Goal: Task Accomplishment & Management: Complete application form

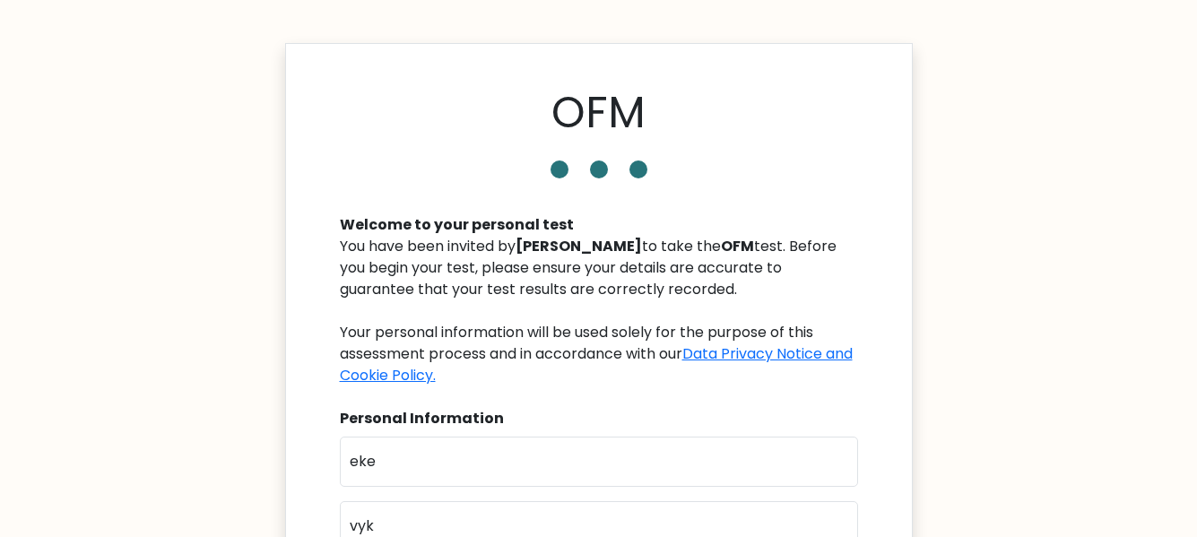
scroll to position [175, 0]
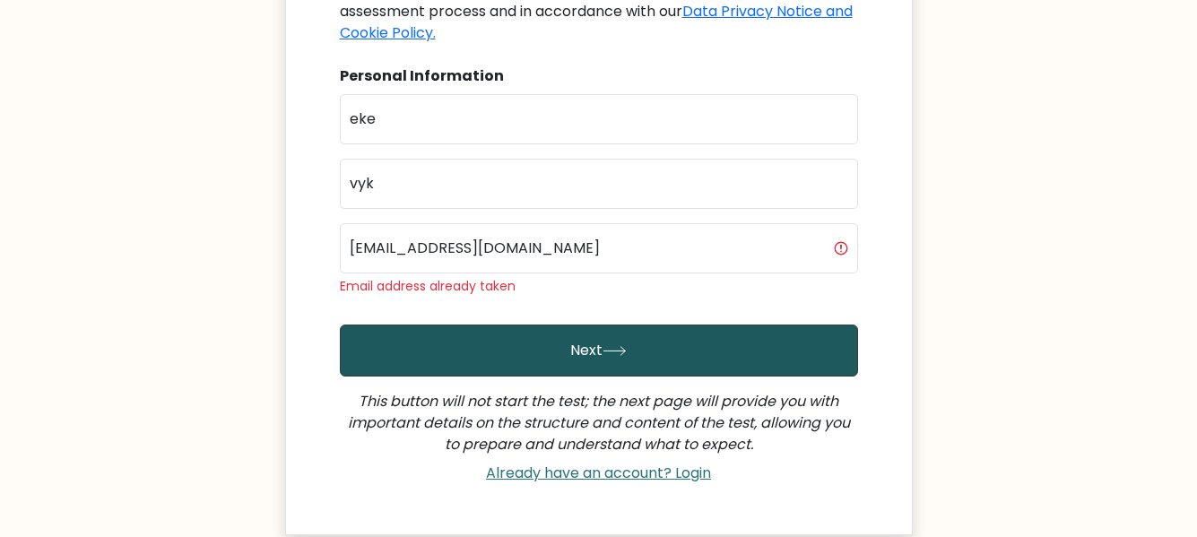
scroll to position [343, 0]
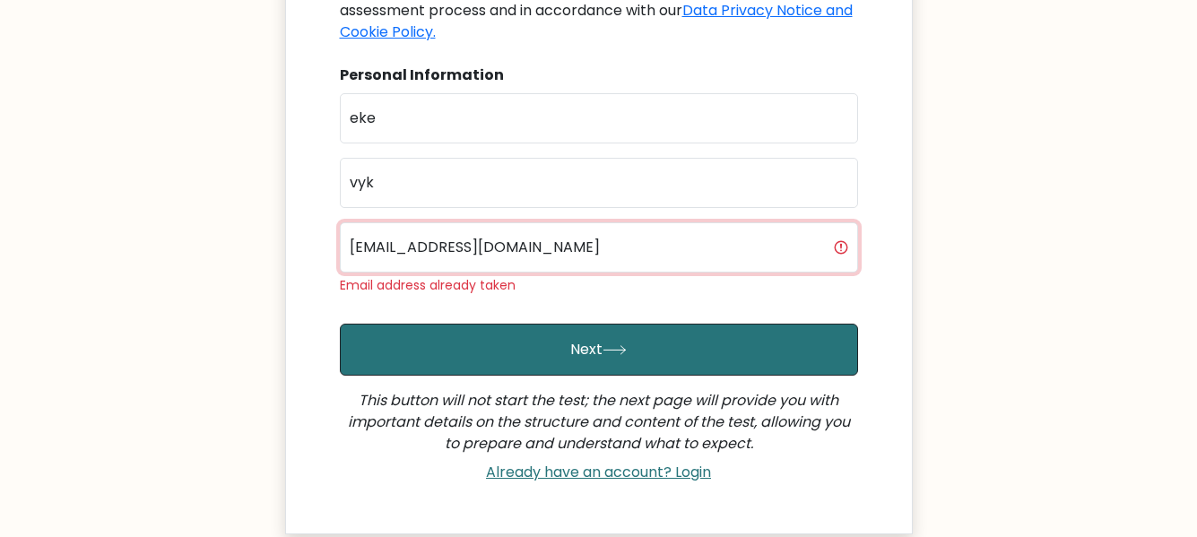
drag, startPoint x: 514, startPoint y: 254, endPoint x: 341, endPoint y: 242, distance: 174.3
click at [341, 242] on input "ekevyk@gmail.com" at bounding box center [599, 247] width 518 height 50
type input "kemsyudom@gmail.com"
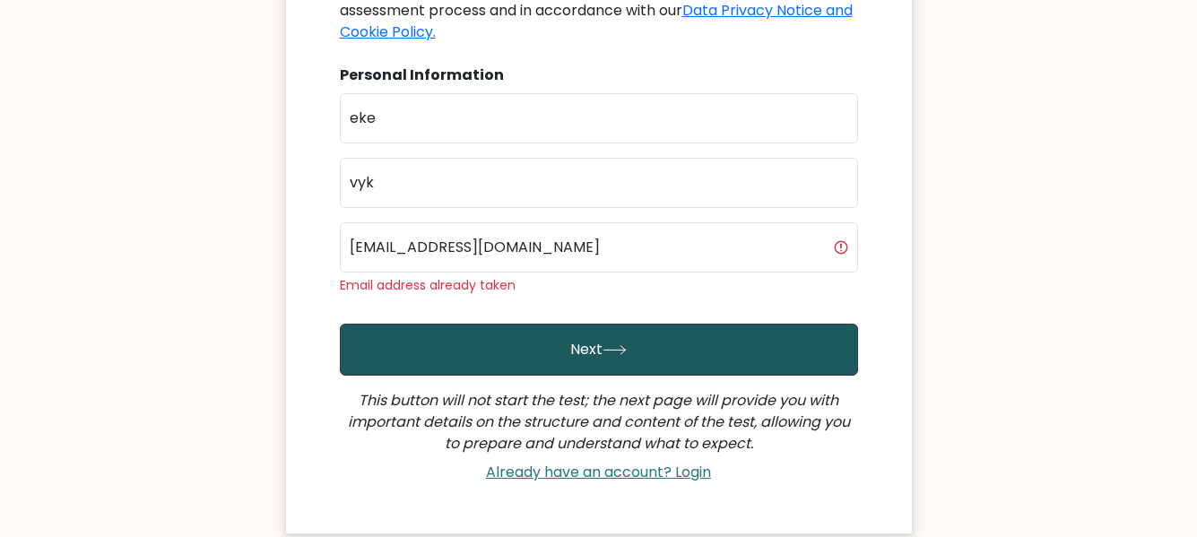
click at [469, 361] on button "Next" at bounding box center [599, 350] width 518 height 52
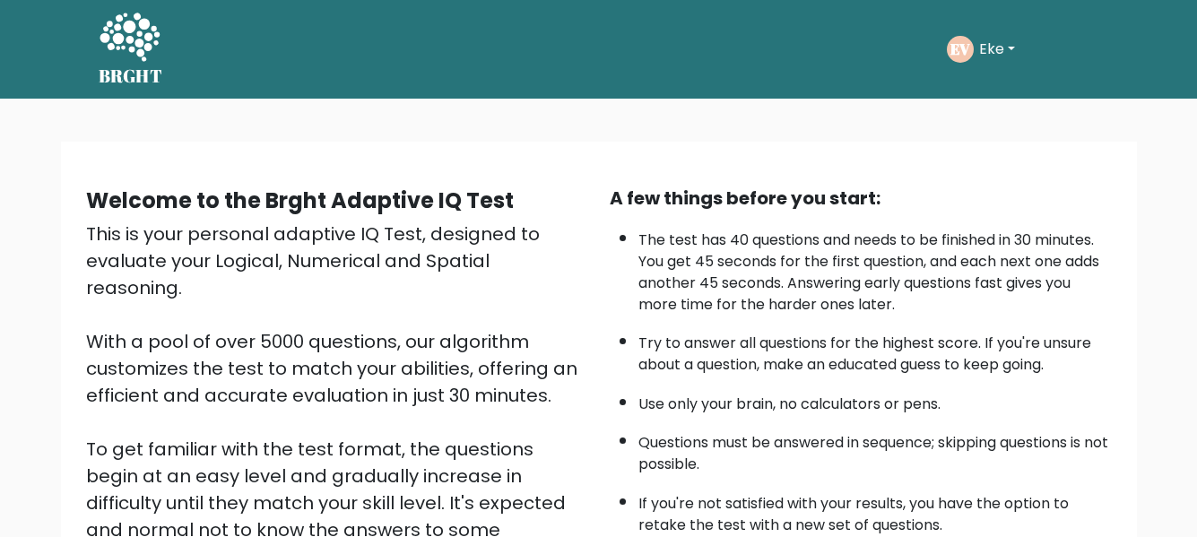
scroll to position [284, 0]
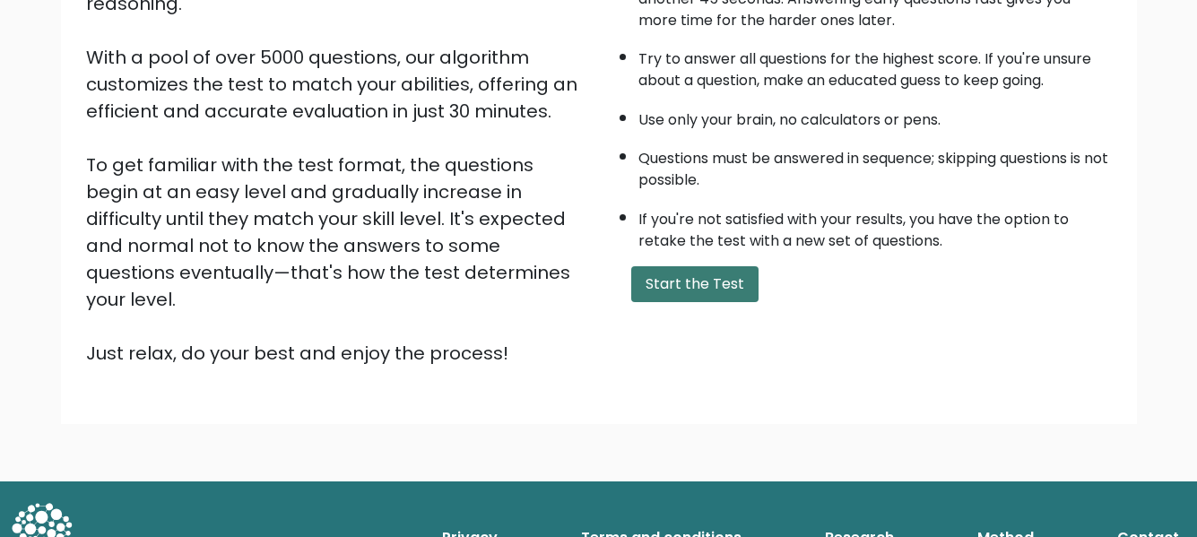
click at [668, 284] on button "Start the Test" at bounding box center [694, 284] width 127 height 36
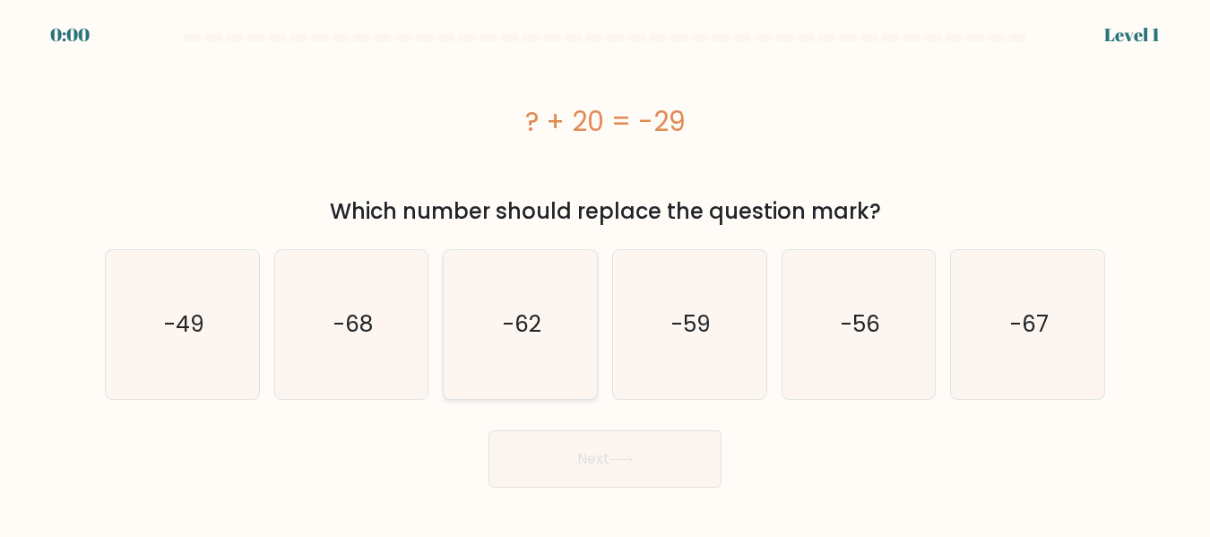
click at [532, 331] on text "-62" at bounding box center [522, 323] width 39 height 31
click at [605, 273] on input "c. -62" at bounding box center [605, 271] width 1 height 4
radio input "true"
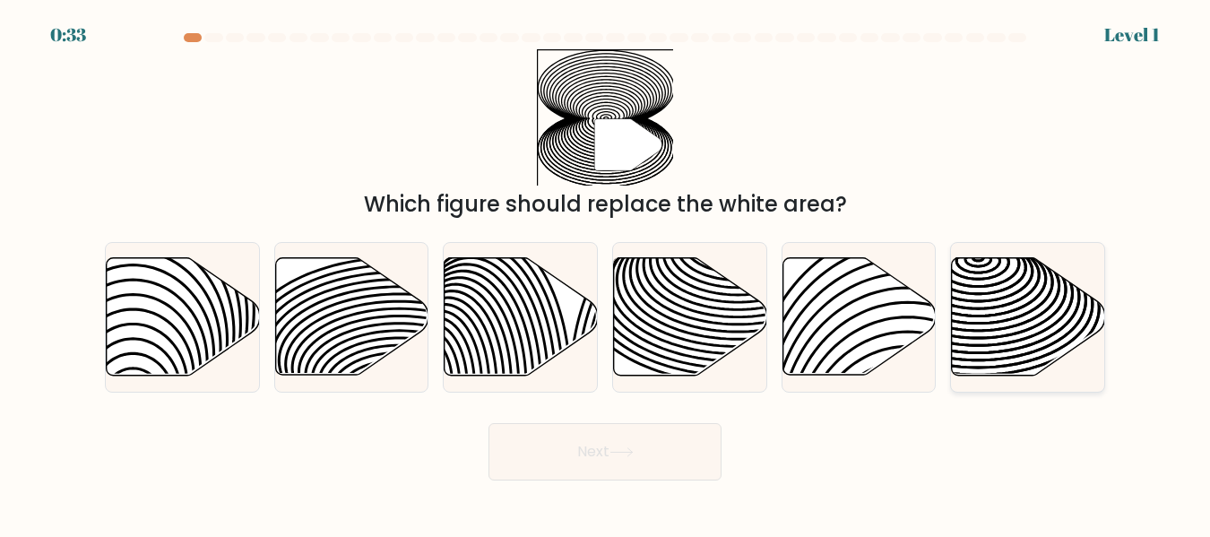
click at [1049, 294] on icon at bounding box center [979, 334] width 308 height 154
click at [606, 273] on input "f." at bounding box center [605, 271] width 1 height 4
radio input "true"
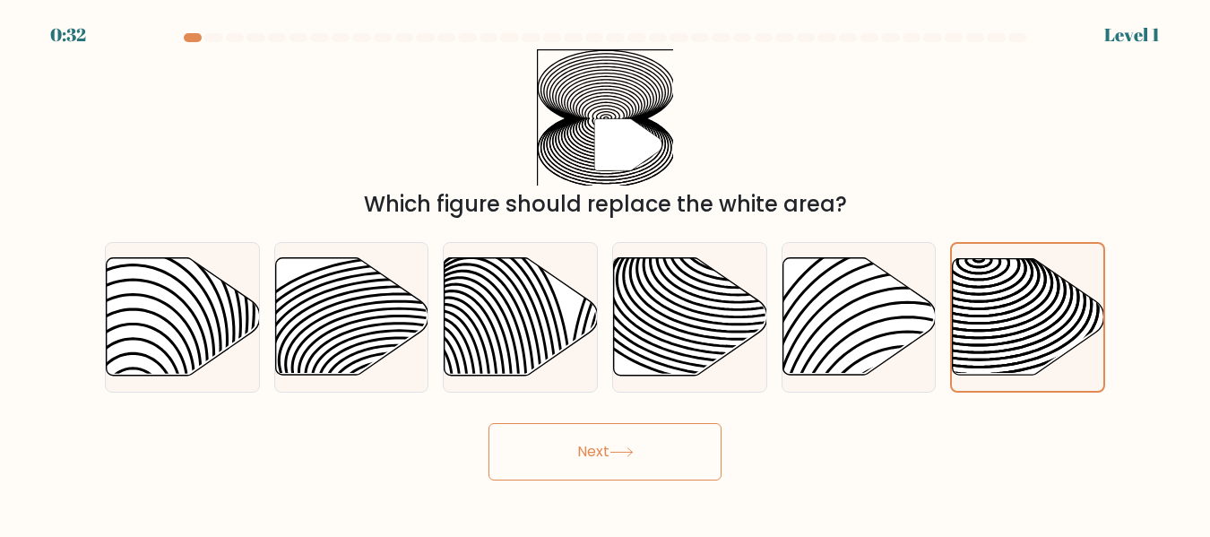
click at [660, 467] on button "Next" at bounding box center [605, 451] width 233 height 57
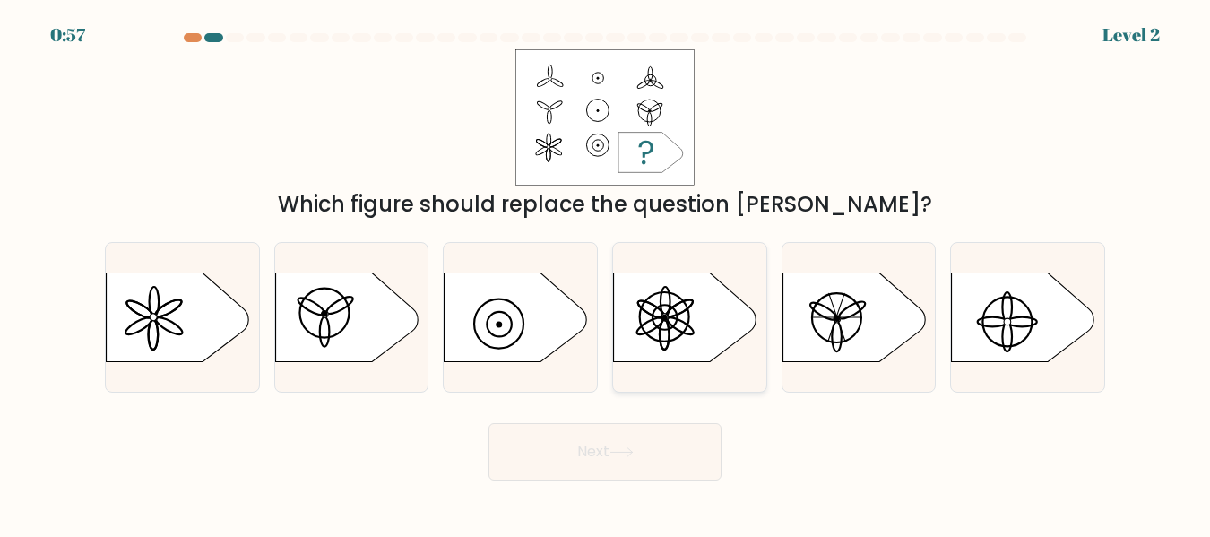
click at [688, 329] on icon at bounding box center [685, 317] width 143 height 90
click at [606, 273] on input "d." at bounding box center [605, 271] width 1 height 4
radio input "true"
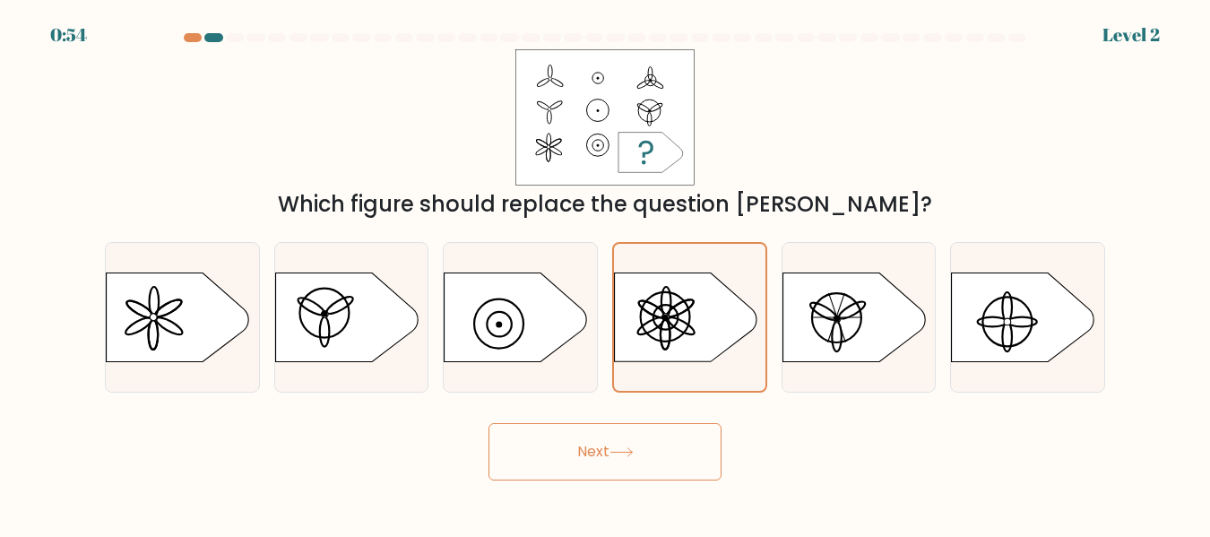
click at [632, 452] on icon at bounding box center [621, 452] width 22 height 8
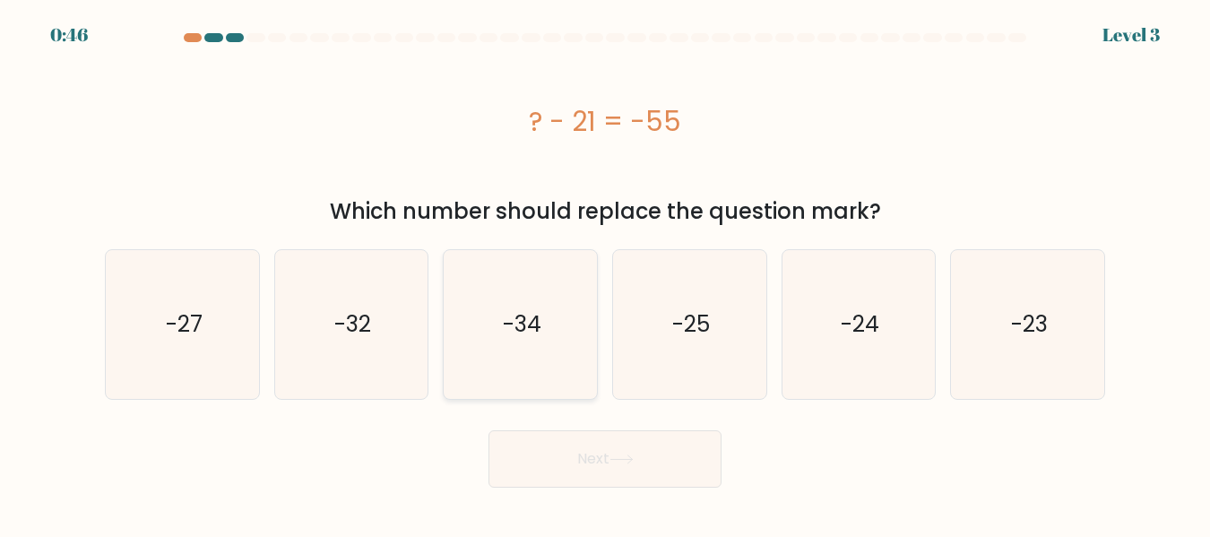
click at [551, 332] on icon "-34" at bounding box center [520, 324] width 148 height 148
click at [605, 273] on input "c. -34" at bounding box center [605, 271] width 1 height 4
radio input "true"
click at [644, 446] on button "Next" at bounding box center [605, 458] width 233 height 57
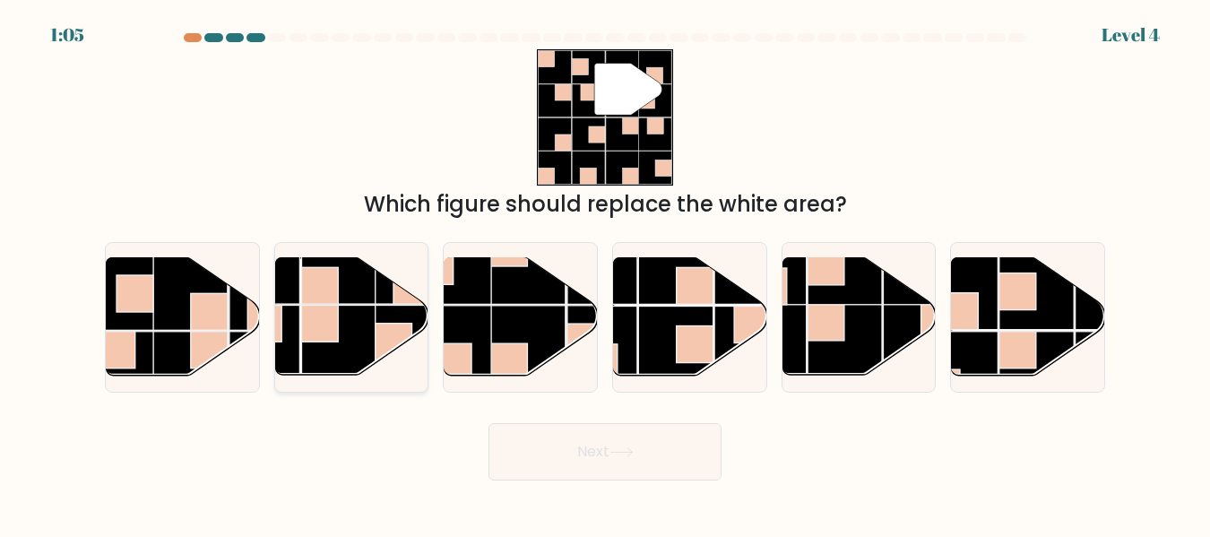
click at [324, 281] on rect at bounding box center [319, 286] width 37 height 37
click at [605, 273] on input "b." at bounding box center [605, 271] width 1 height 4
radio input "true"
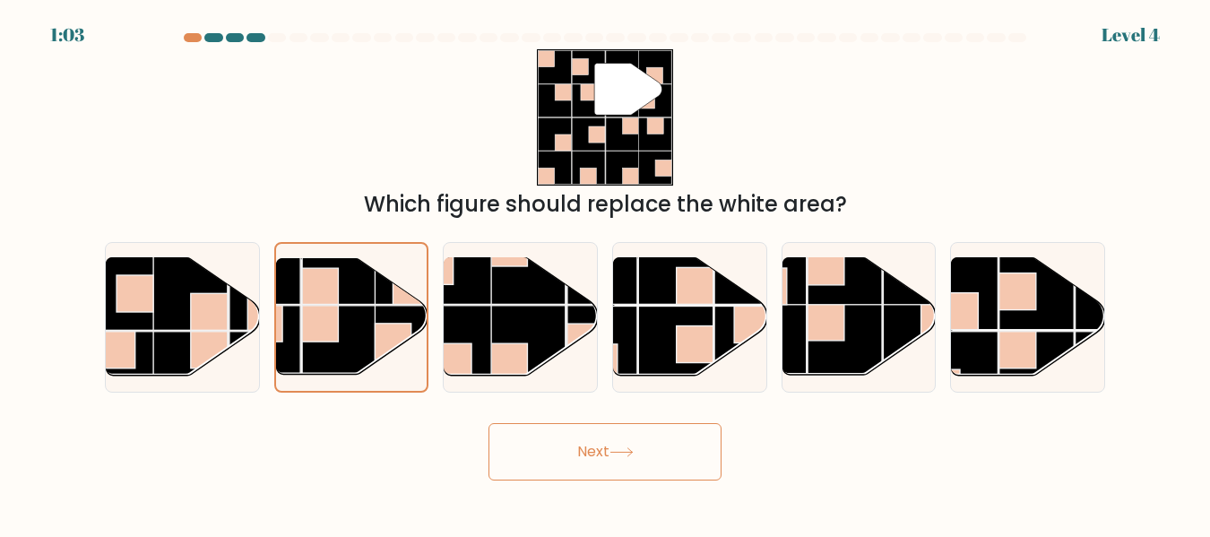
click at [618, 437] on button "Next" at bounding box center [605, 451] width 233 height 57
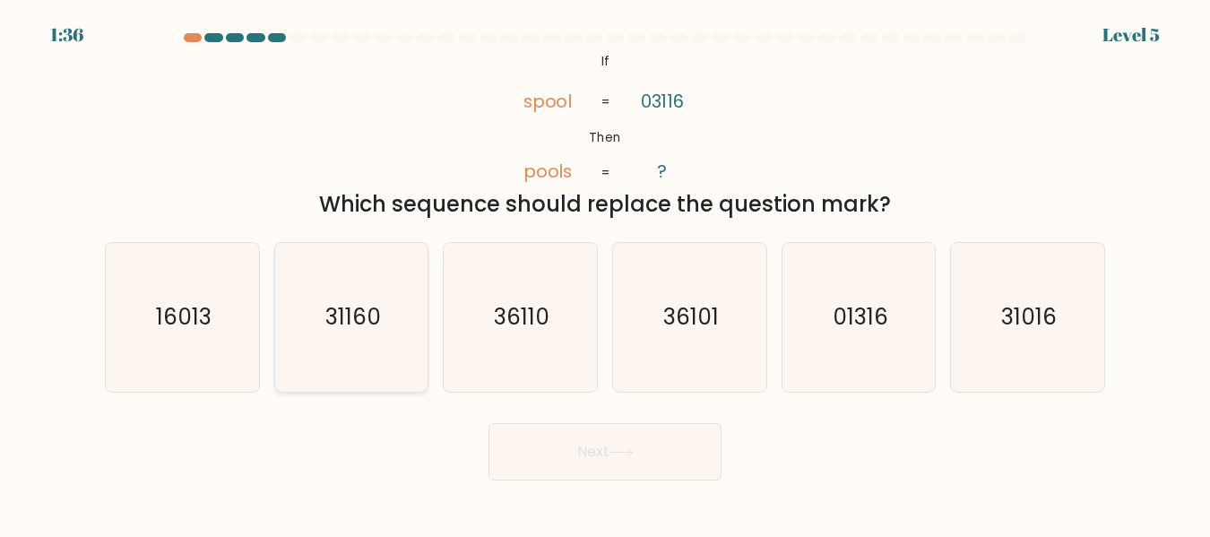
click at [375, 321] on text "31160" at bounding box center [353, 316] width 56 height 31
click at [605, 273] on input "b. 31160" at bounding box center [605, 271] width 1 height 4
radio input "true"
click at [587, 445] on button "Next" at bounding box center [605, 451] width 233 height 57
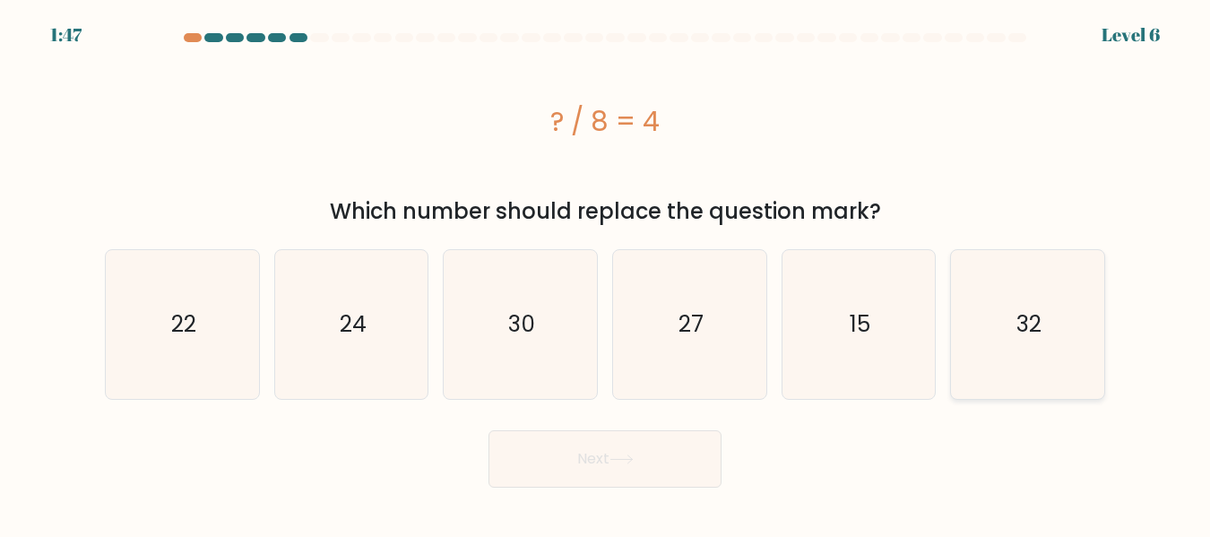
click at [1074, 350] on icon "32" at bounding box center [1028, 324] width 148 height 148
click at [606, 273] on input "f. 32" at bounding box center [605, 271] width 1 height 4
radio input "true"
click at [606, 439] on button "Next" at bounding box center [605, 458] width 233 height 57
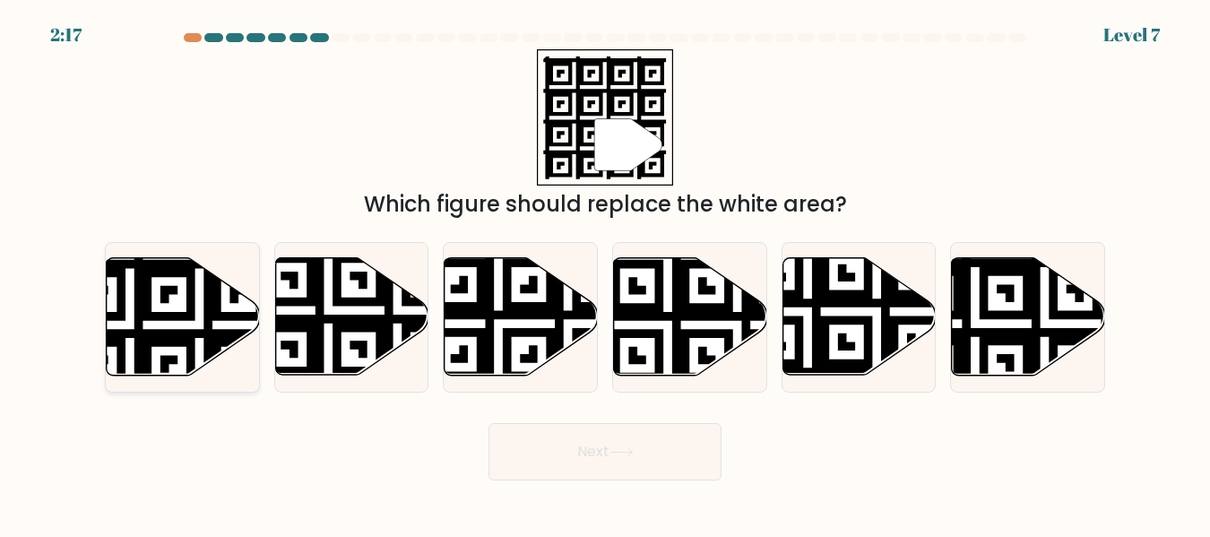
click at [185, 298] on icon at bounding box center [183, 316] width 153 height 117
click at [605, 273] on input "a." at bounding box center [605, 271] width 1 height 4
radio input "true"
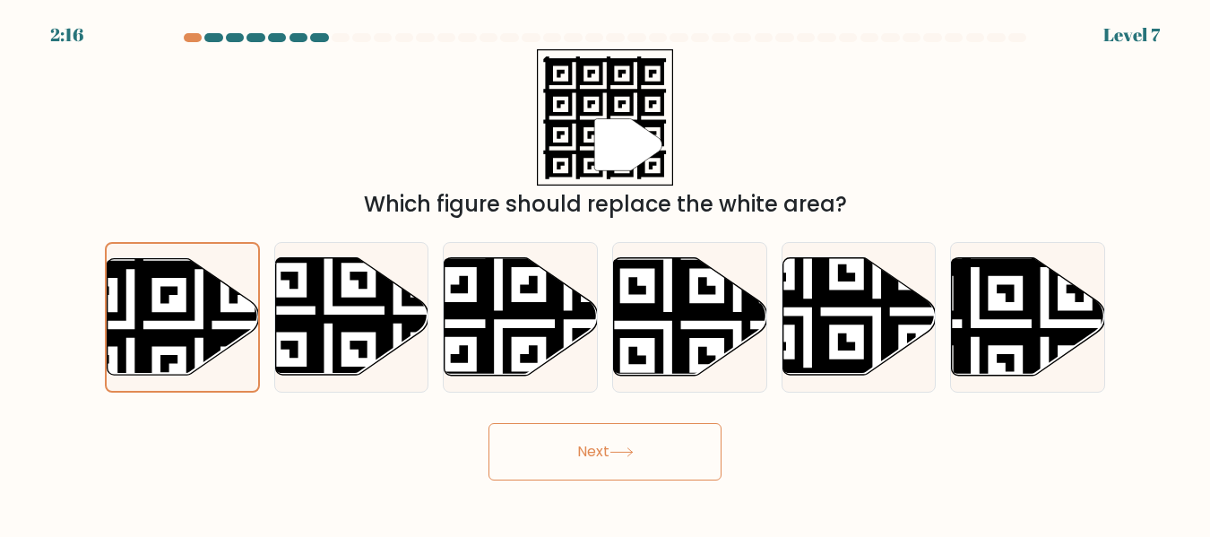
click at [690, 477] on button "Next" at bounding box center [605, 451] width 233 height 57
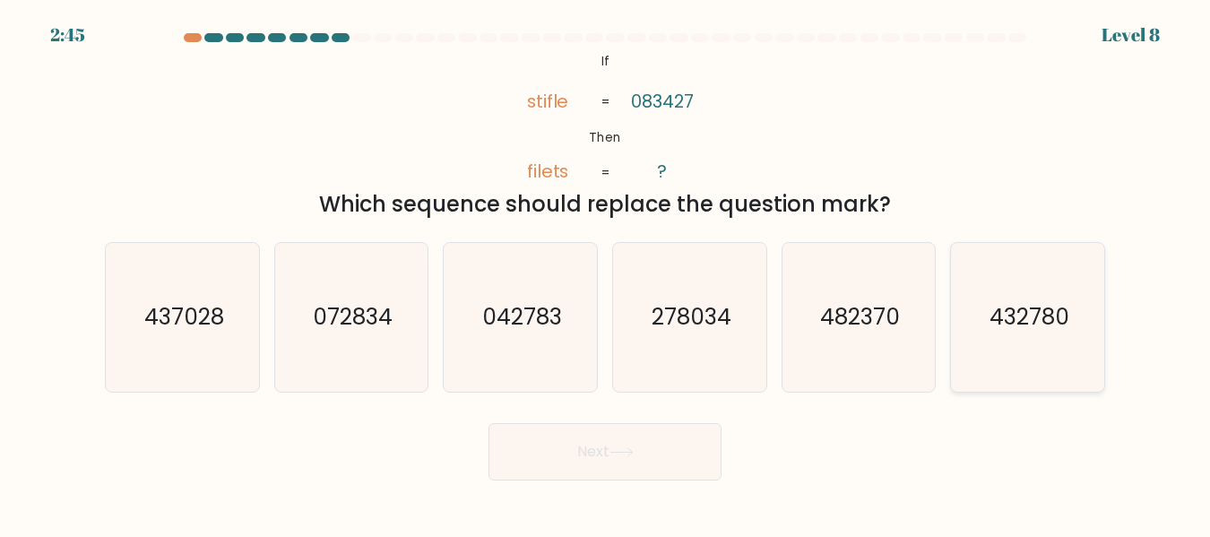
click at [992, 315] on text "432780" at bounding box center [1030, 316] width 80 height 31
click at [606, 273] on input "f. 432780" at bounding box center [605, 271] width 1 height 4
radio input "true"
click at [663, 463] on button "Next" at bounding box center [605, 451] width 233 height 57
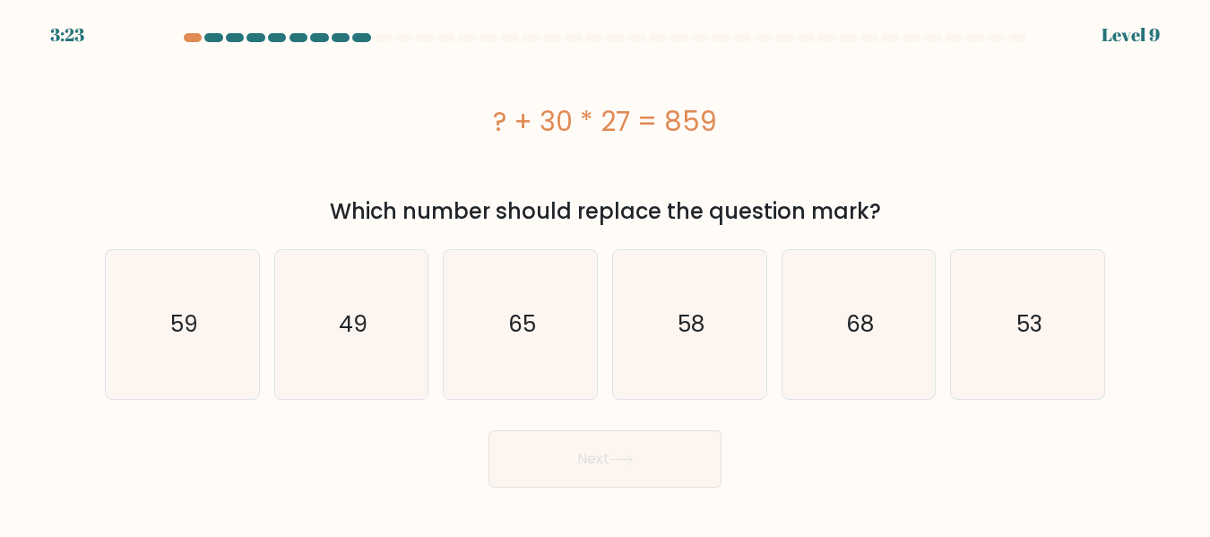
click at [1050, 123] on div "? + 30 * 27 = 859" at bounding box center [605, 121] width 1000 height 40
click at [379, 333] on icon "49" at bounding box center [351, 324] width 148 height 148
click at [605, 273] on input "b. 49" at bounding box center [605, 271] width 1 height 4
radio input "true"
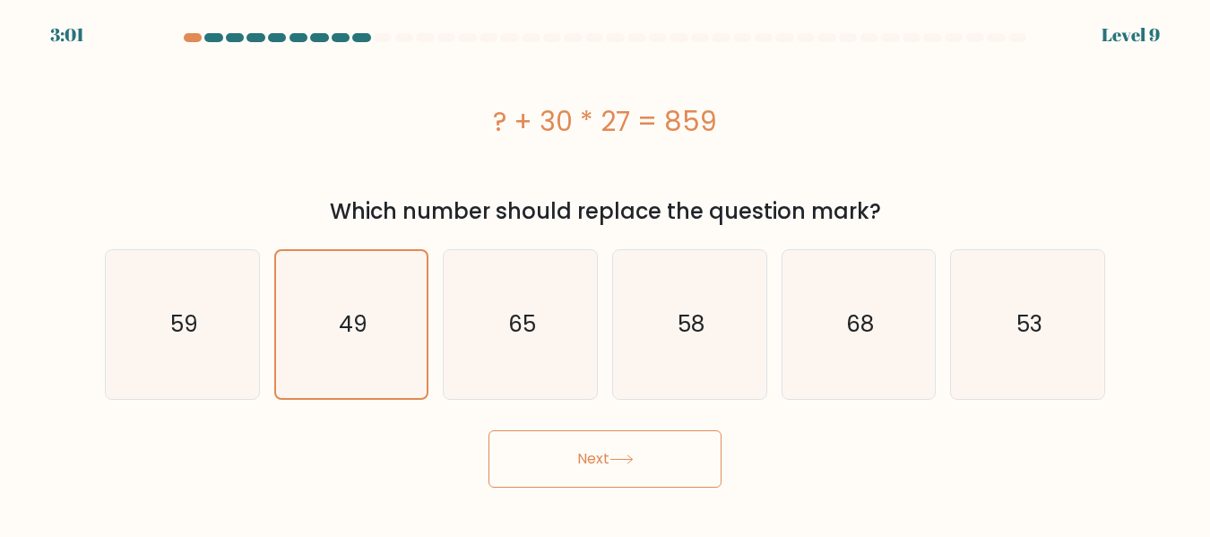
click at [583, 459] on button "Next" at bounding box center [605, 458] width 233 height 57
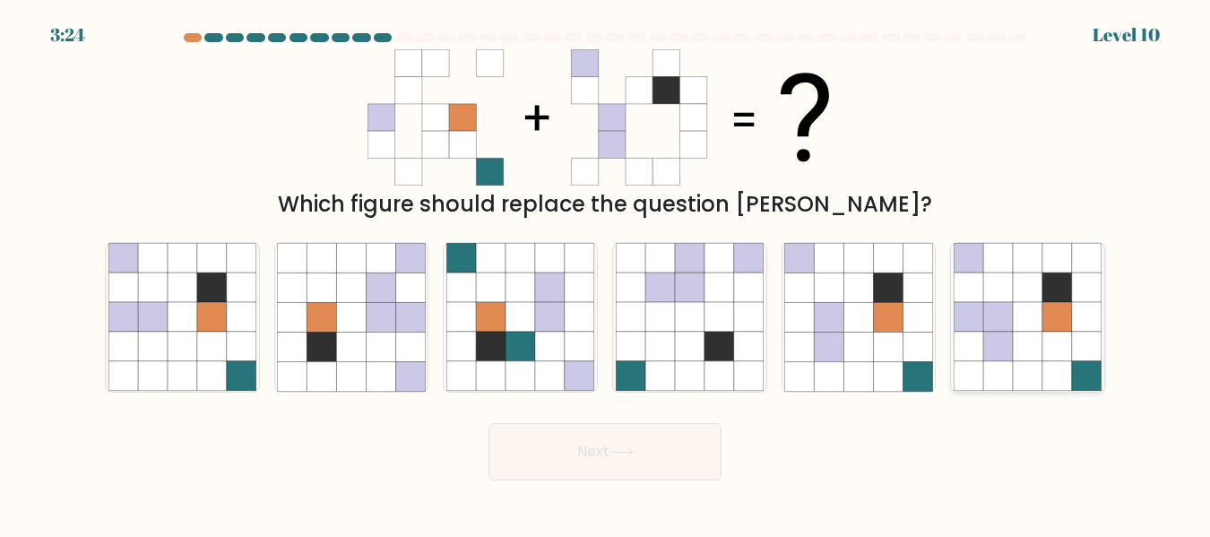
click at [1016, 346] on icon at bounding box center [1028, 347] width 30 height 30
click at [606, 273] on input "f." at bounding box center [605, 271] width 1 height 4
radio input "true"
click at [642, 451] on button "Next" at bounding box center [605, 451] width 233 height 57
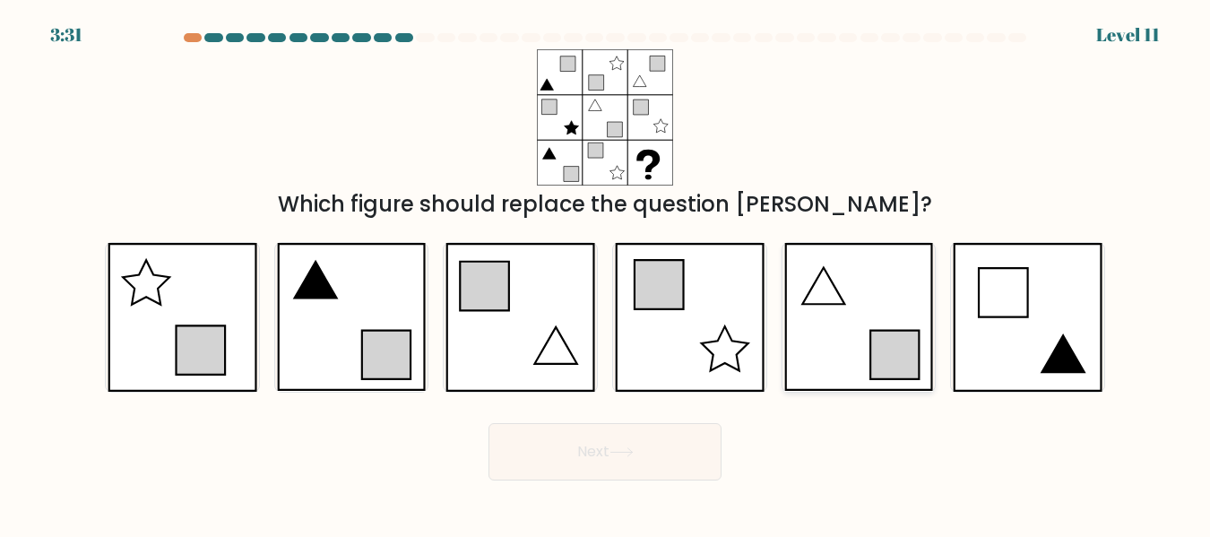
click at [853, 316] on icon at bounding box center [858, 317] width 149 height 148
click at [606, 273] on input "e." at bounding box center [605, 271] width 1 height 4
radio input "true"
click at [668, 451] on button "Next" at bounding box center [605, 451] width 233 height 57
click at [682, 442] on button "Next" at bounding box center [605, 451] width 233 height 57
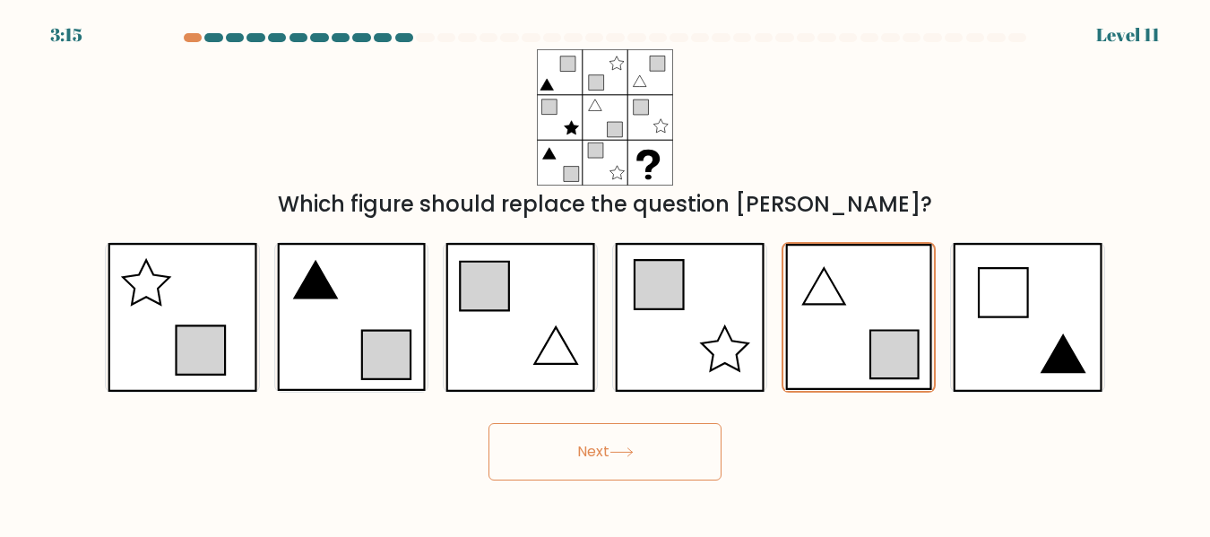
click at [621, 467] on button "Next" at bounding box center [605, 451] width 233 height 57
click at [660, 443] on button "Next" at bounding box center [605, 451] width 233 height 57
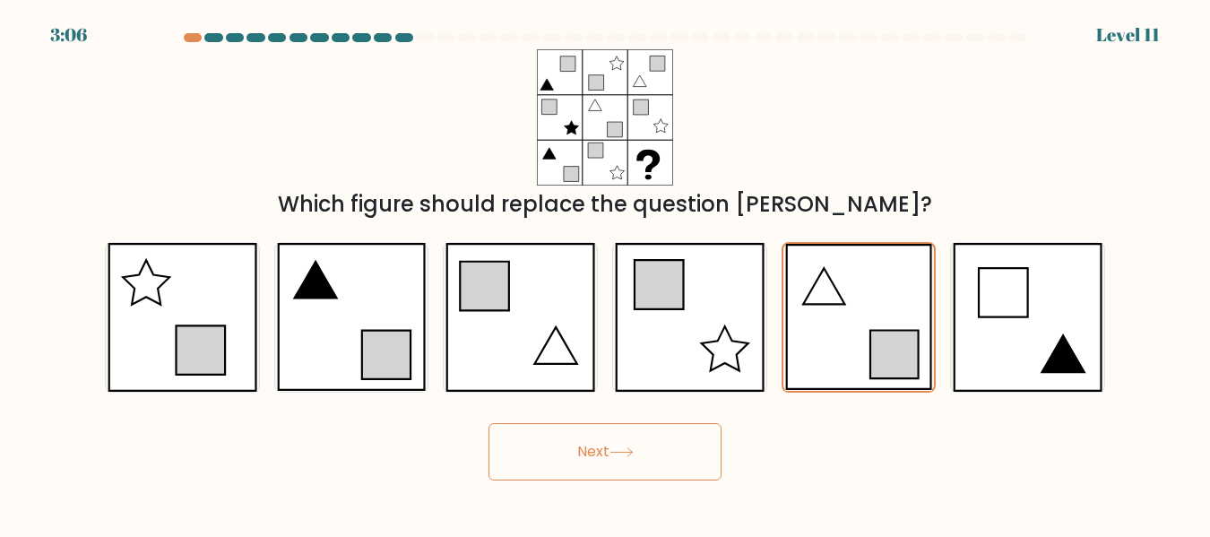
click at [660, 443] on button "Next" at bounding box center [605, 451] width 233 height 57
click at [868, 277] on icon at bounding box center [858, 317] width 147 height 146
click at [606, 273] on input "e." at bounding box center [605, 271] width 1 height 4
click at [653, 444] on button "Next" at bounding box center [605, 451] width 233 height 57
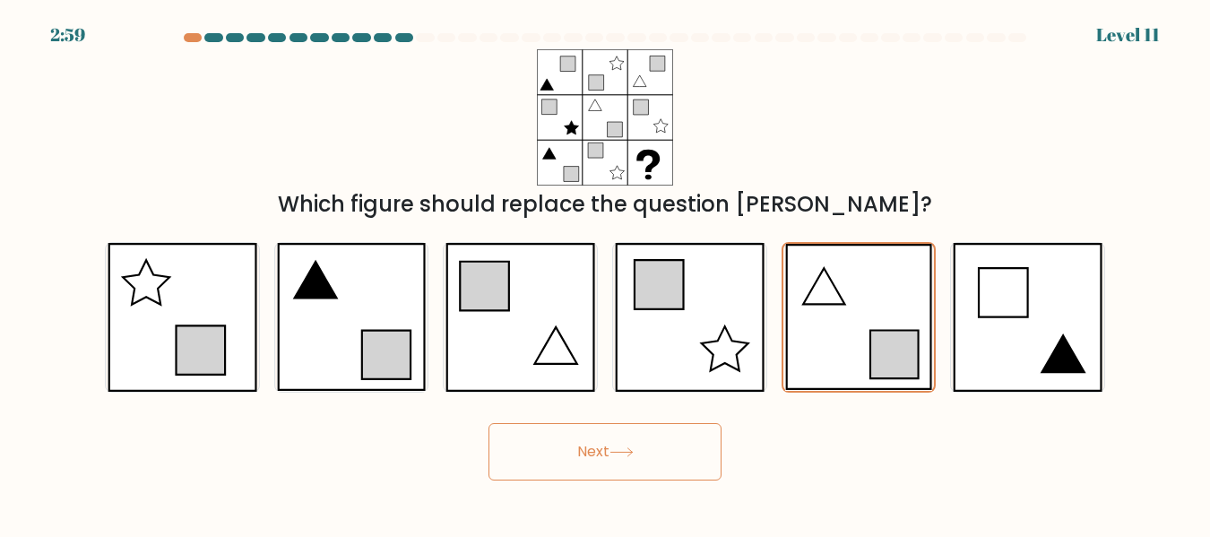
click at [576, 451] on button "Next" at bounding box center [605, 451] width 233 height 57
drag, startPoint x: 576, startPoint y: 451, endPoint x: 665, endPoint y: 441, distance: 89.3
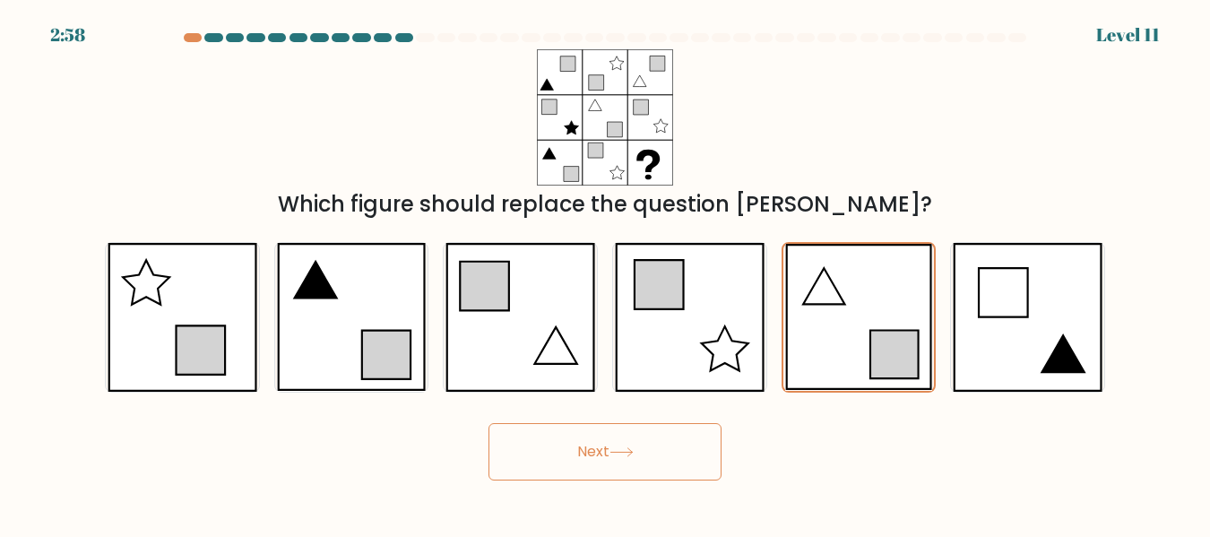
click at [665, 441] on button "Next" at bounding box center [605, 451] width 233 height 57
click at [679, 480] on body "2:56 Level 11" at bounding box center [605, 268] width 1210 height 537
drag, startPoint x: 679, startPoint y: 480, endPoint x: 657, endPoint y: 460, distance: 29.8
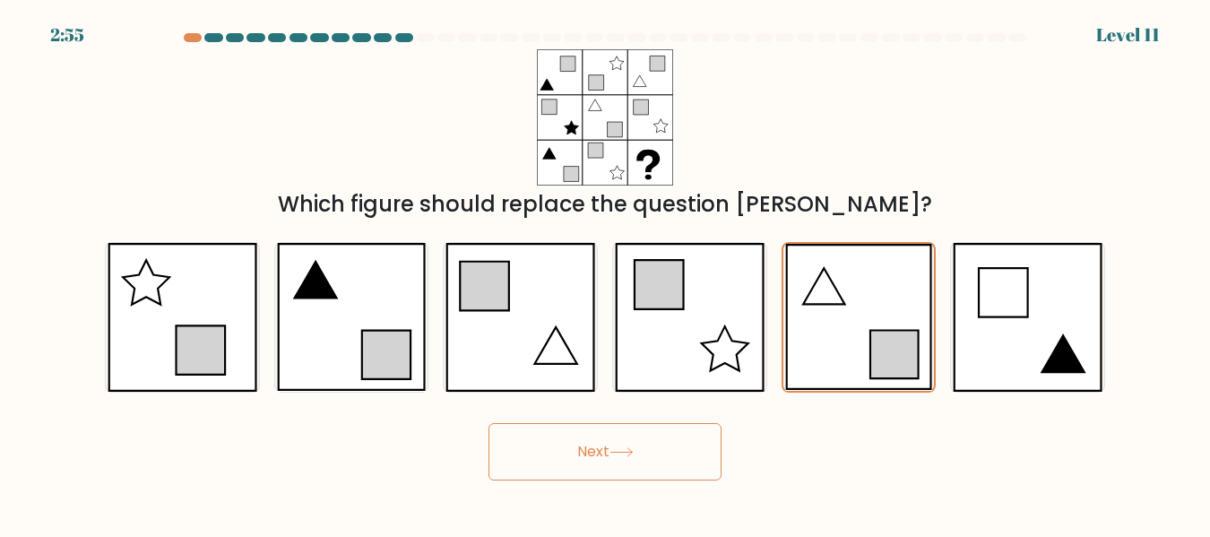
click at [657, 460] on button "Next" at bounding box center [605, 451] width 233 height 57
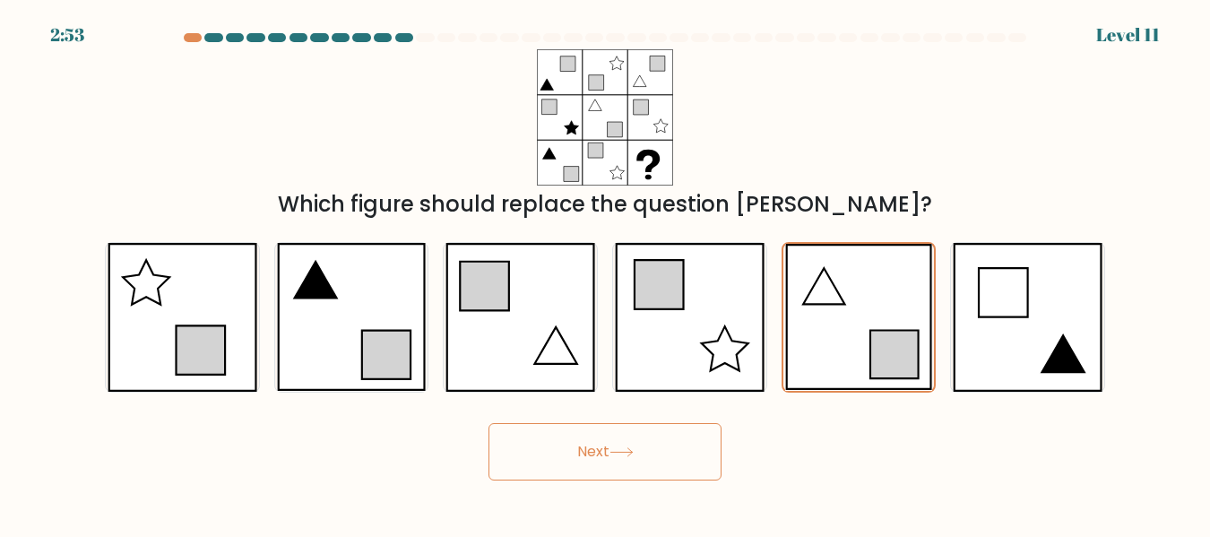
click at [657, 460] on button "Next" at bounding box center [605, 451] width 233 height 57
click at [898, 299] on icon at bounding box center [858, 317] width 147 height 146
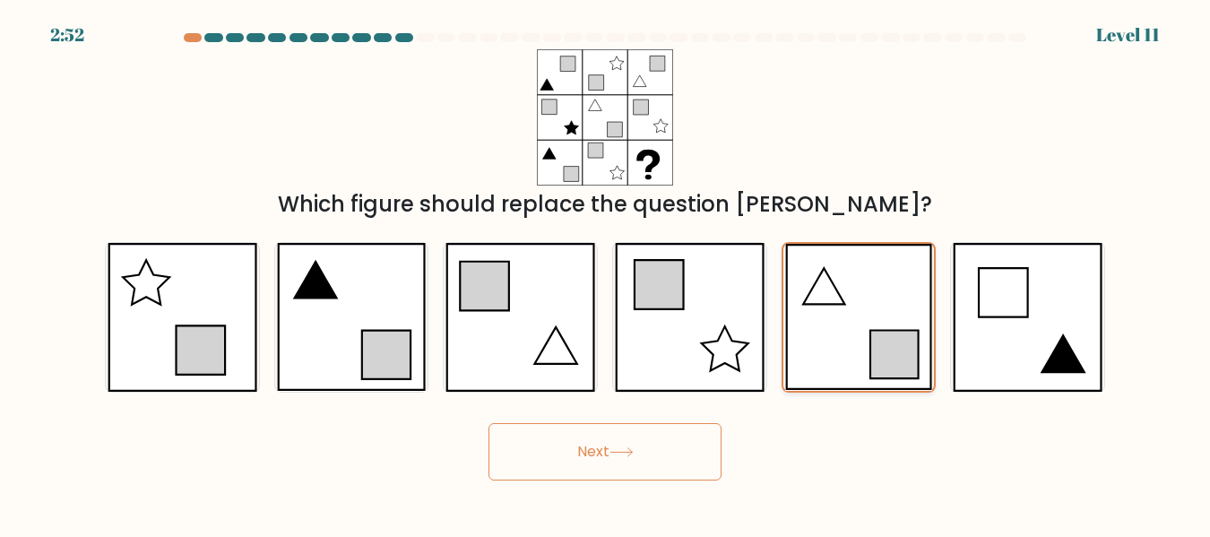
click at [606, 273] on input "e." at bounding box center [605, 271] width 1 height 4
click at [898, 299] on icon at bounding box center [858, 317] width 147 height 146
click at [606, 273] on input "e." at bounding box center [605, 271] width 1 height 4
click at [850, 316] on icon at bounding box center [858, 317] width 147 height 146
click at [606, 273] on input "e." at bounding box center [605, 271] width 1 height 4
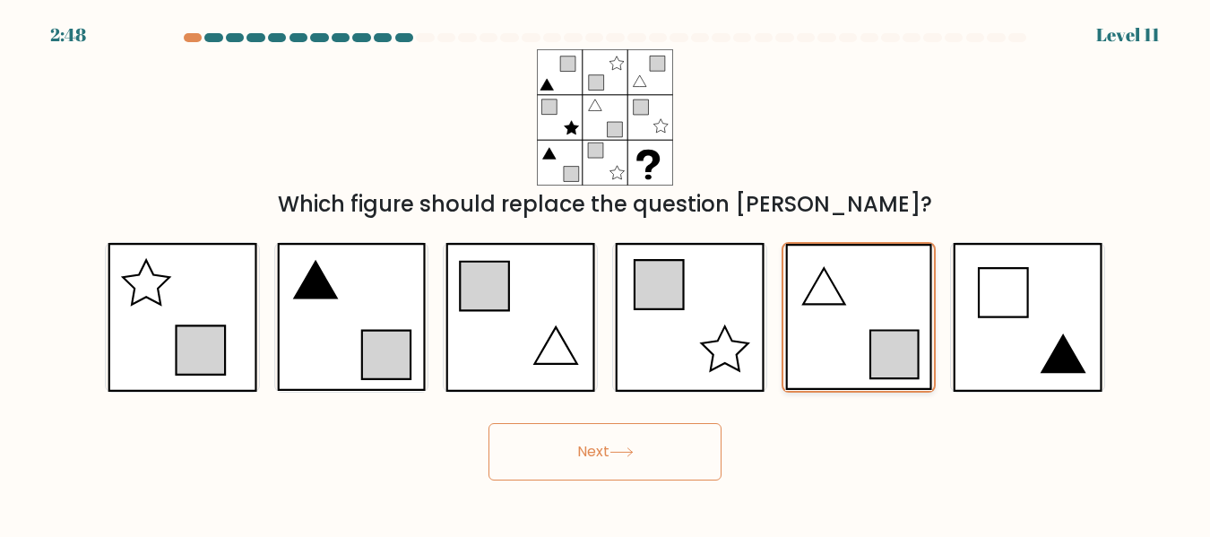
click at [850, 316] on icon at bounding box center [858, 317] width 147 height 146
click at [606, 273] on input "e." at bounding box center [605, 271] width 1 height 4
click at [850, 316] on icon at bounding box center [858, 317] width 147 height 146
click at [606, 273] on input "e." at bounding box center [605, 271] width 1 height 4
click at [850, 316] on icon at bounding box center [858, 317] width 147 height 146
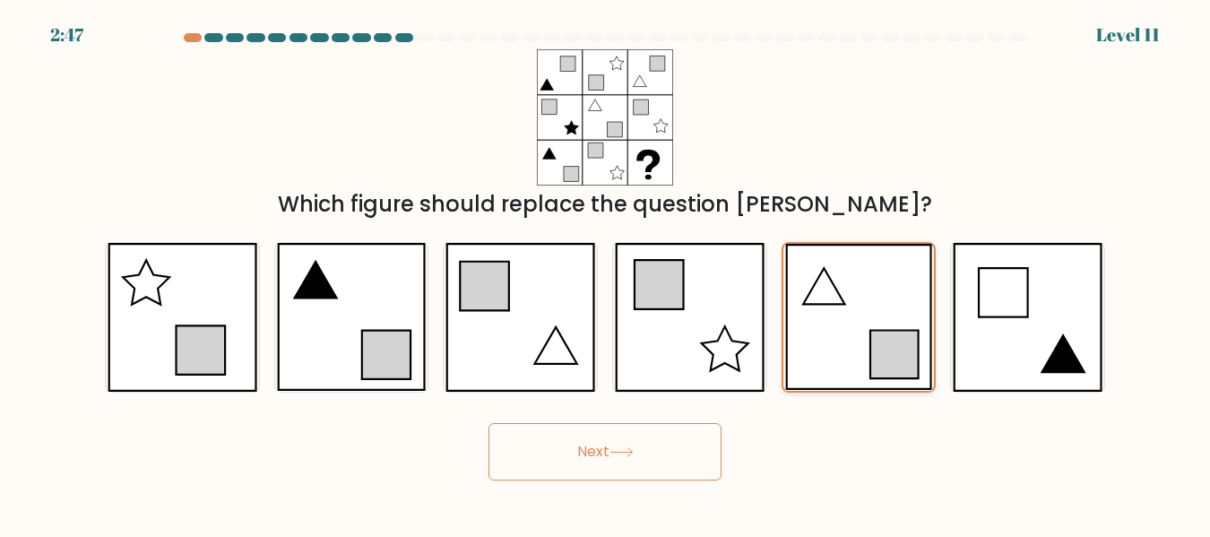
click at [606, 273] on input "e." at bounding box center [605, 271] width 1 height 4
click at [850, 316] on icon at bounding box center [858, 317] width 147 height 146
click at [606, 273] on input "e." at bounding box center [605, 271] width 1 height 4
click at [850, 316] on icon at bounding box center [858, 317] width 147 height 146
click at [606, 273] on input "e." at bounding box center [605, 271] width 1 height 4
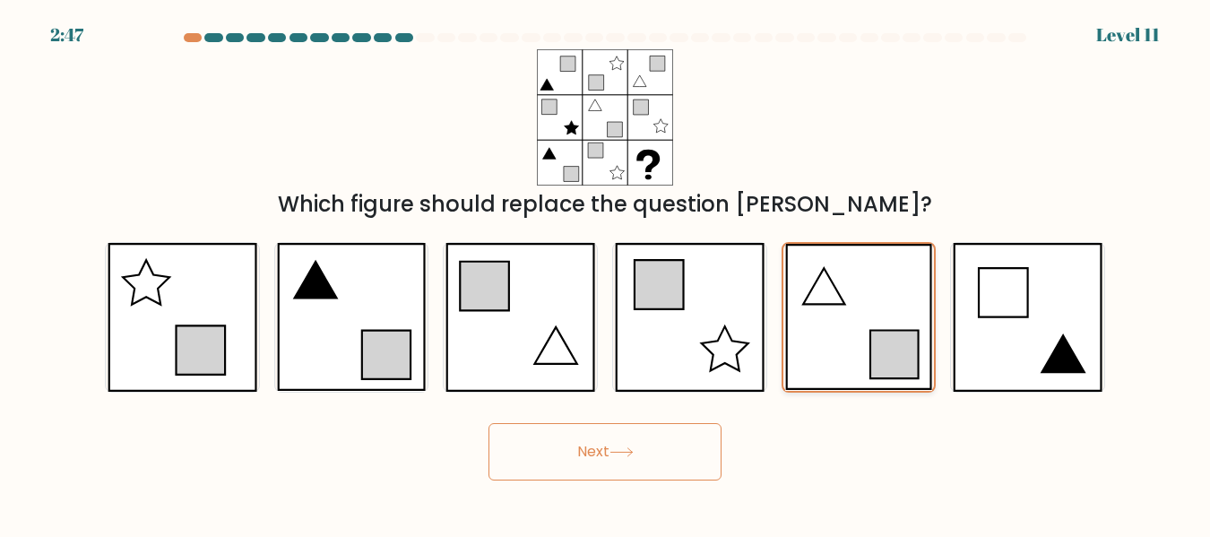
click at [850, 316] on icon at bounding box center [858, 317] width 147 height 146
click at [606, 273] on input "e." at bounding box center [605, 271] width 1 height 4
click at [850, 316] on icon at bounding box center [858, 317] width 147 height 146
click at [606, 273] on input "e." at bounding box center [605, 271] width 1 height 4
click at [850, 316] on icon at bounding box center [858, 317] width 147 height 146
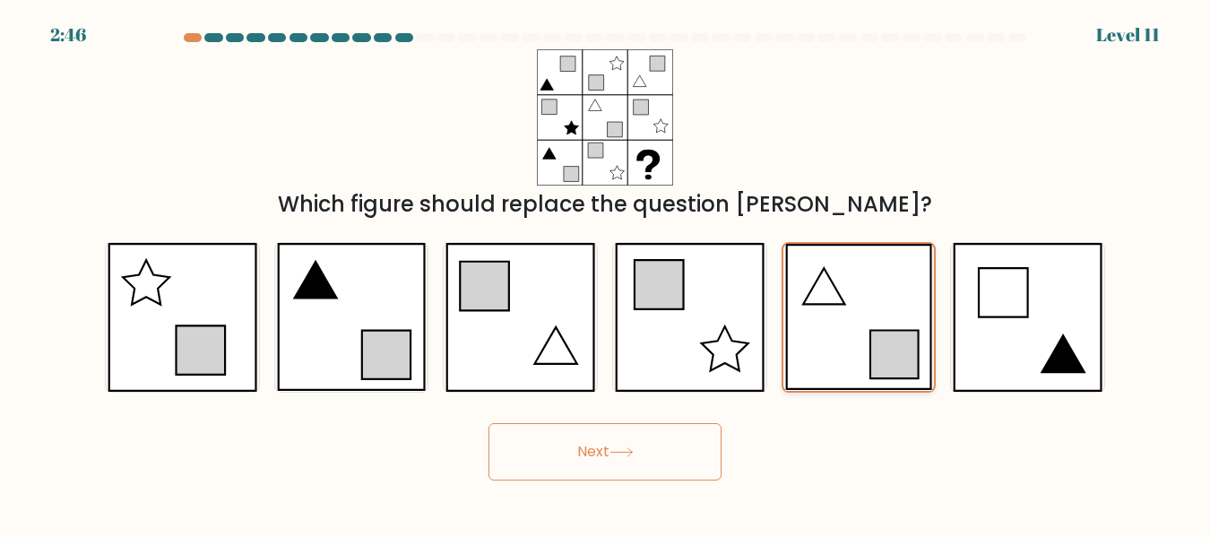
click at [606, 273] on input "e." at bounding box center [605, 271] width 1 height 4
click at [850, 316] on icon at bounding box center [858, 317] width 147 height 146
click at [606, 273] on input "e." at bounding box center [605, 271] width 1 height 4
click at [850, 316] on icon at bounding box center [858, 317] width 147 height 146
click at [606, 273] on input "e." at bounding box center [605, 271] width 1 height 4
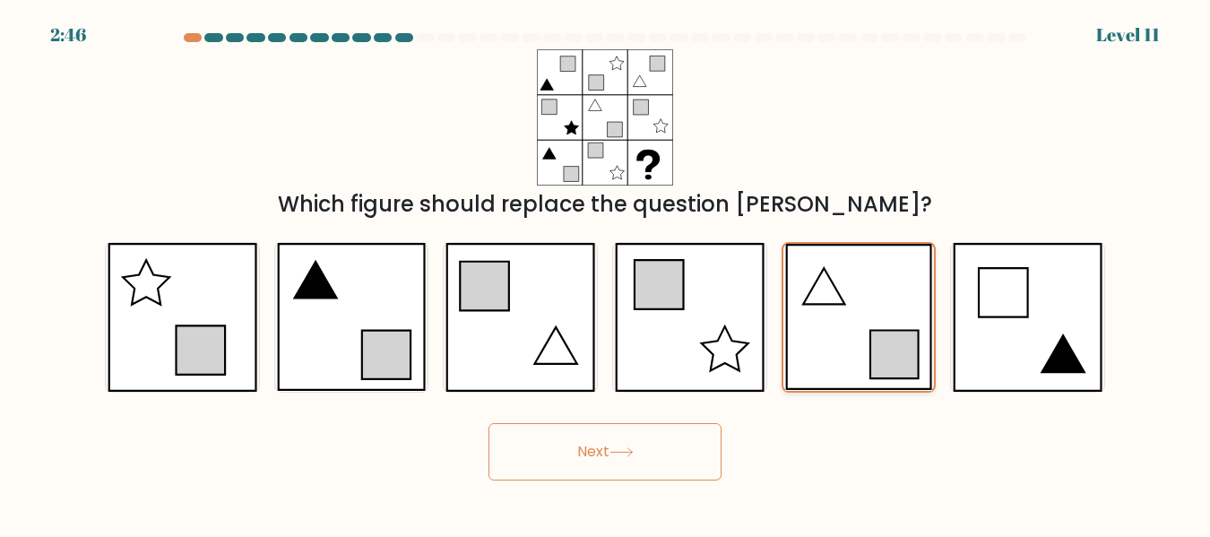
click at [850, 316] on icon at bounding box center [858, 317] width 147 height 146
click at [606, 273] on input "e." at bounding box center [605, 271] width 1 height 4
click at [850, 316] on icon at bounding box center [858, 317] width 147 height 146
click at [606, 273] on input "e." at bounding box center [605, 271] width 1 height 4
click at [850, 316] on icon at bounding box center [858, 317] width 147 height 146
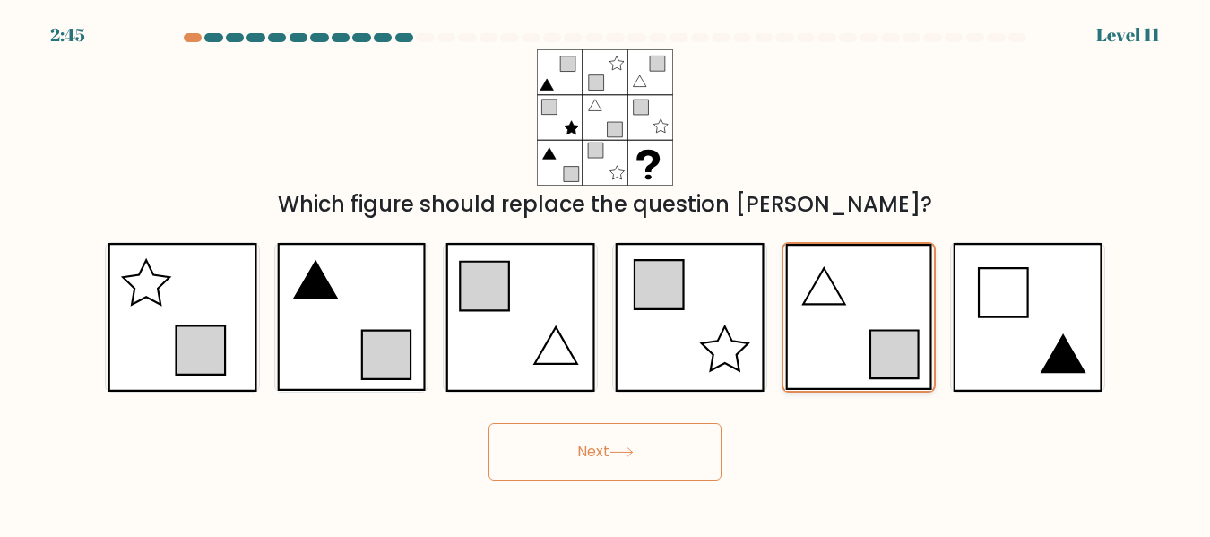
click at [606, 273] on input "e." at bounding box center [605, 271] width 1 height 4
click at [850, 316] on icon at bounding box center [858, 317] width 147 height 146
click at [606, 273] on input "e." at bounding box center [605, 271] width 1 height 4
click at [850, 316] on icon at bounding box center [858, 317] width 147 height 146
click at [606, 273] on input "e." at bounding box center [605, 271] width 1 height 4
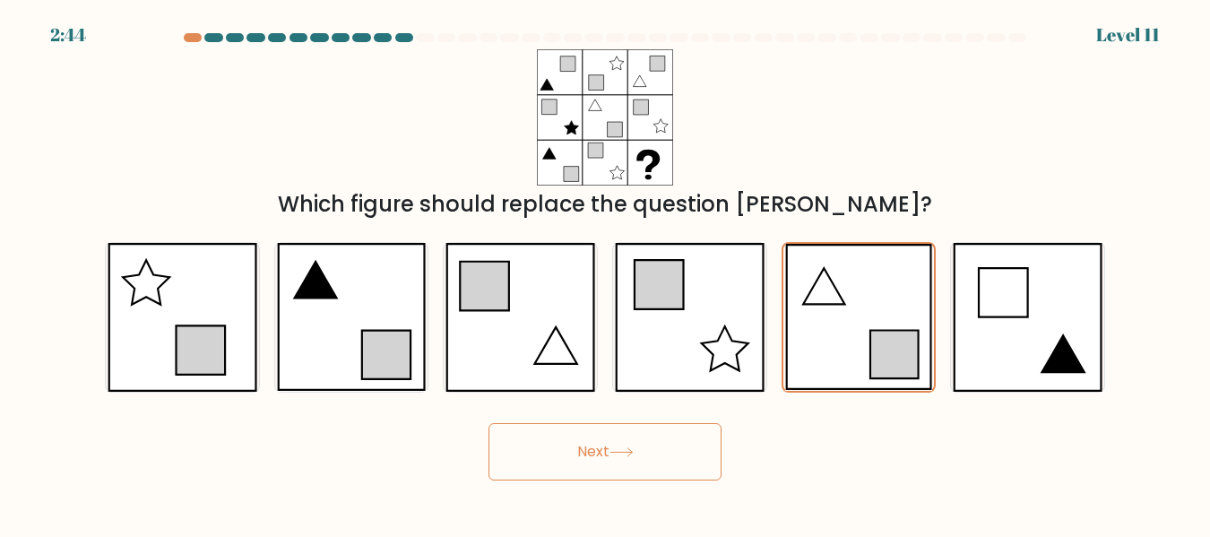
click at [665, 463] on button "Next" at bounding box center [605, 451] width 233 height 57
click at [664, 463] on button "Next" at bounding box center [605, 451] width 233 height 57
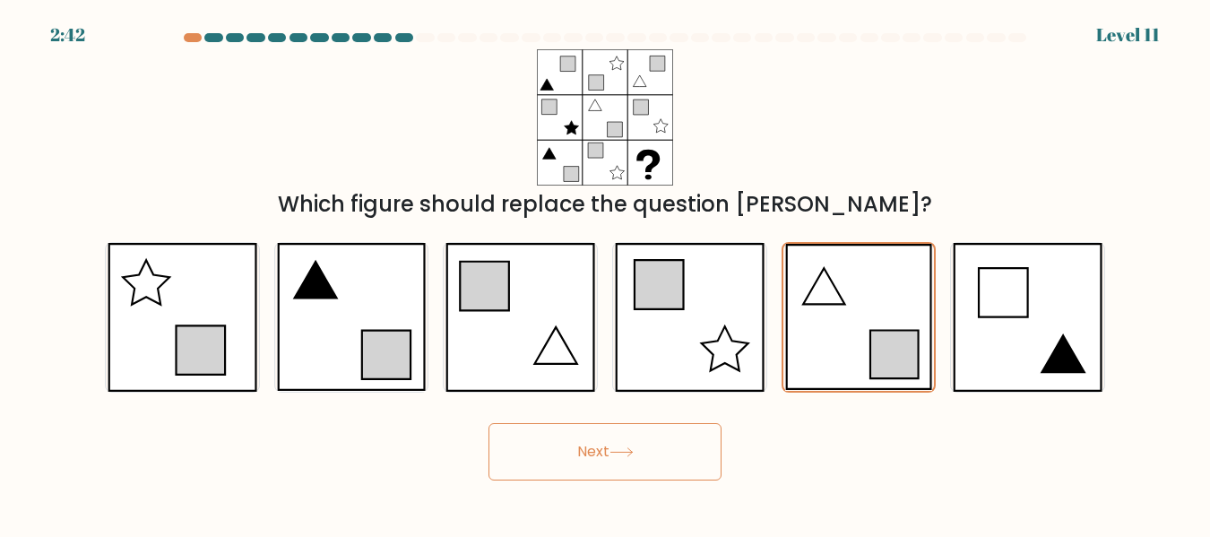
click at [664, 463] on button "Next" at bounding box center [605, 451] width 233 height 57
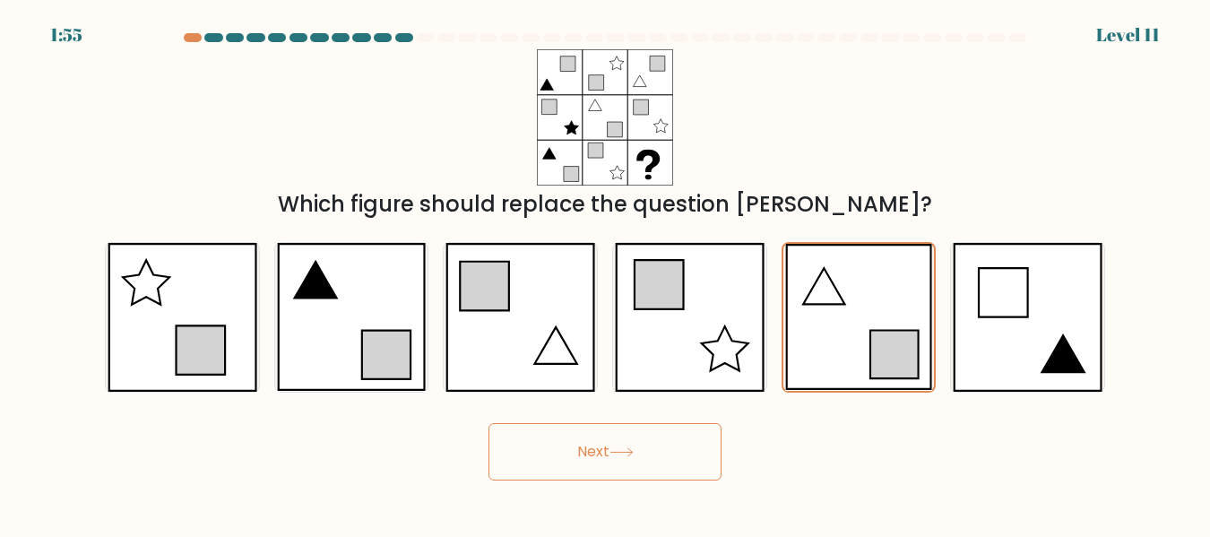
click at [610, 440] on button "Next" at bounding box center [605, 451] width 233 height 57
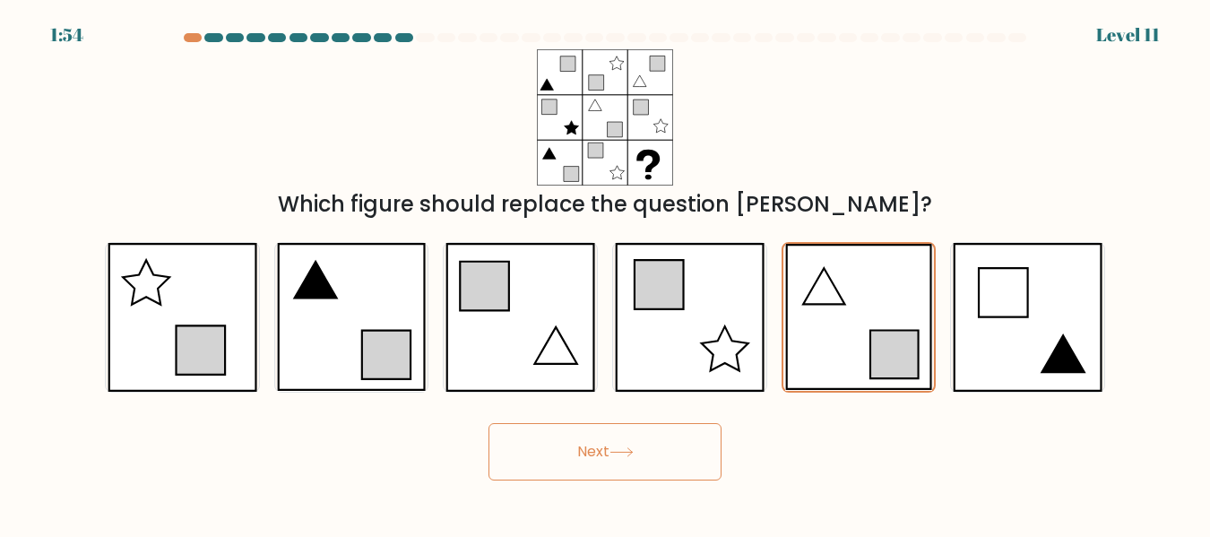
click at [610, 440] on button "Next" at bounding box center [605, 451] width 233 height 57
click at [428, 37] on div at bounding box center [425, 37] width 18 height 9
click at [570, 439] on button "Next" at bounding box center [605, 451] width 233 height 57
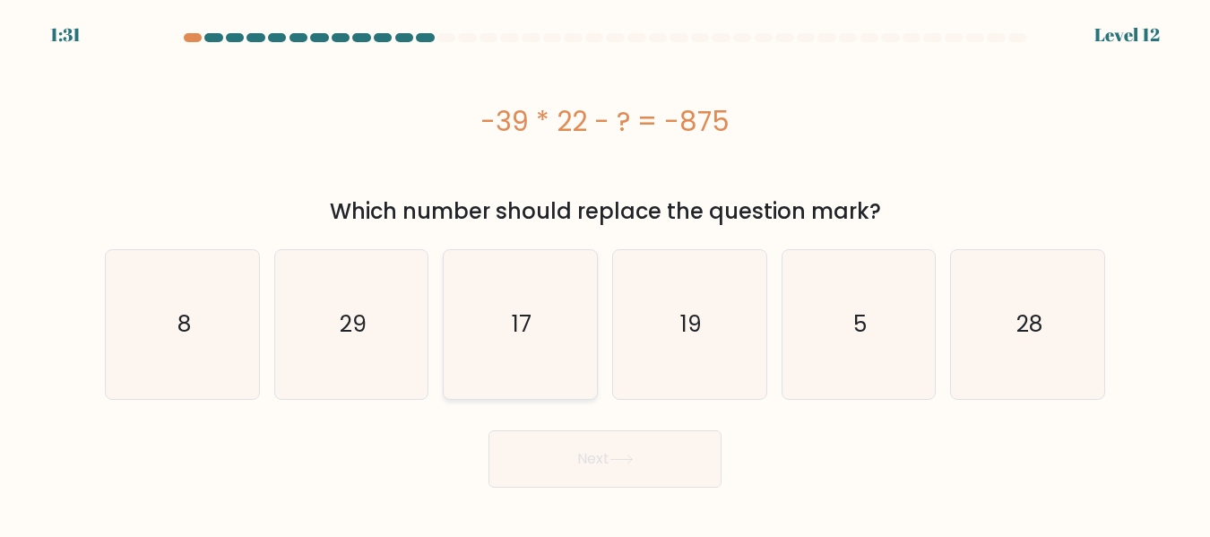
click at [544, 329] on icon "17" at bounding box center [520, 324] width 148 height 148
click at [605, 273] on input "c. 17" at bounding box center [605, 271] width 1 height 4
radio input "true"
click at [625, 468] on button "Next" at bounding box center [605, 458] width 233 height 57
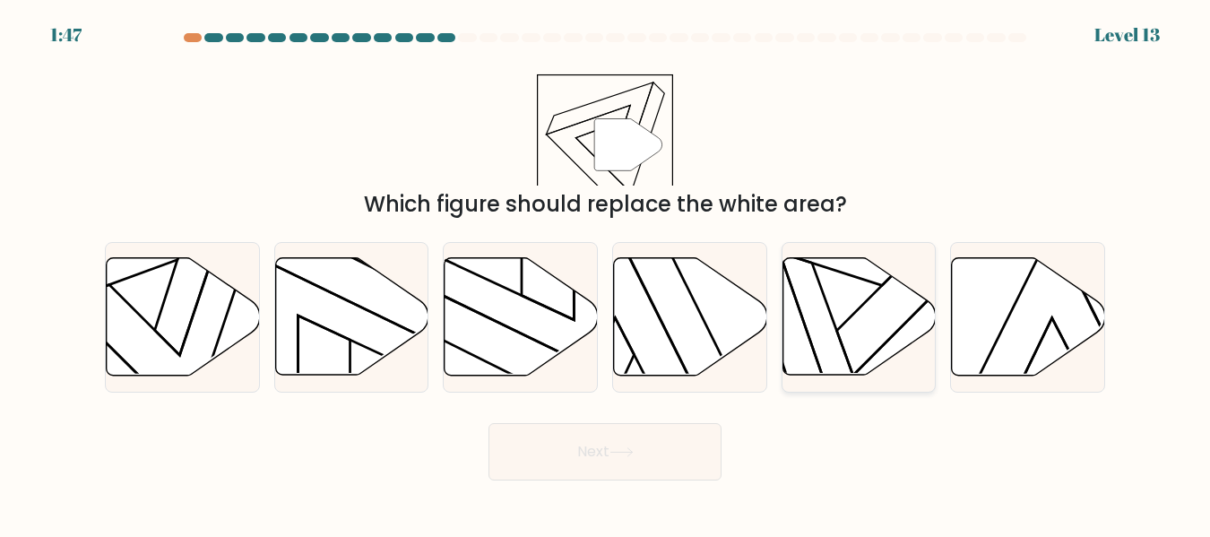
click at [863, 299] on icon at bounding box center [858, 316] width 153 height 117
click at [606, 273] on input "e." at bounding box center [605, 271] width 1 height 4
radio input "true"
click at [637, 435] on button "Next" at bounding box center [605, 451] width 233 height 57
click at [615, 464] on button "Next" at bounding box center [605, 451] width 233 height 57
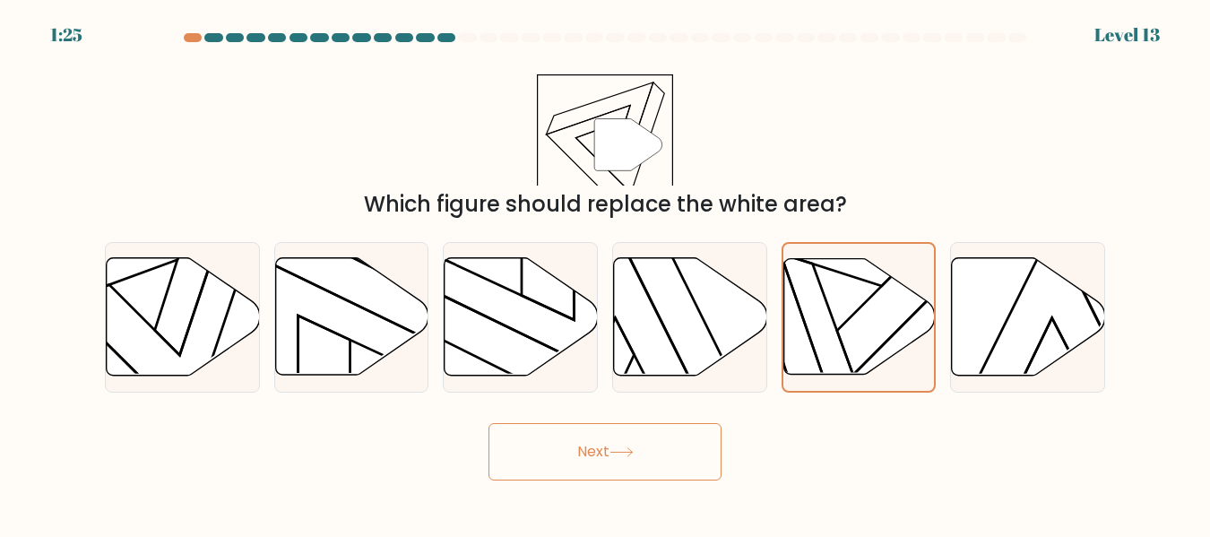
click at [638, 473] on button "Next" at bounding box center [605, 451] width 233 height 57
click at [656, 458] on button "Next" at bounding box center [605, 451] width 233 height 57
click at [897, 196] on div "Which figure should replace the white area?" at bounding box center [605, 204] width 979 height 32
click at [566, 447] on button "Next" at bounding box center [605, 451] width 233 height 57
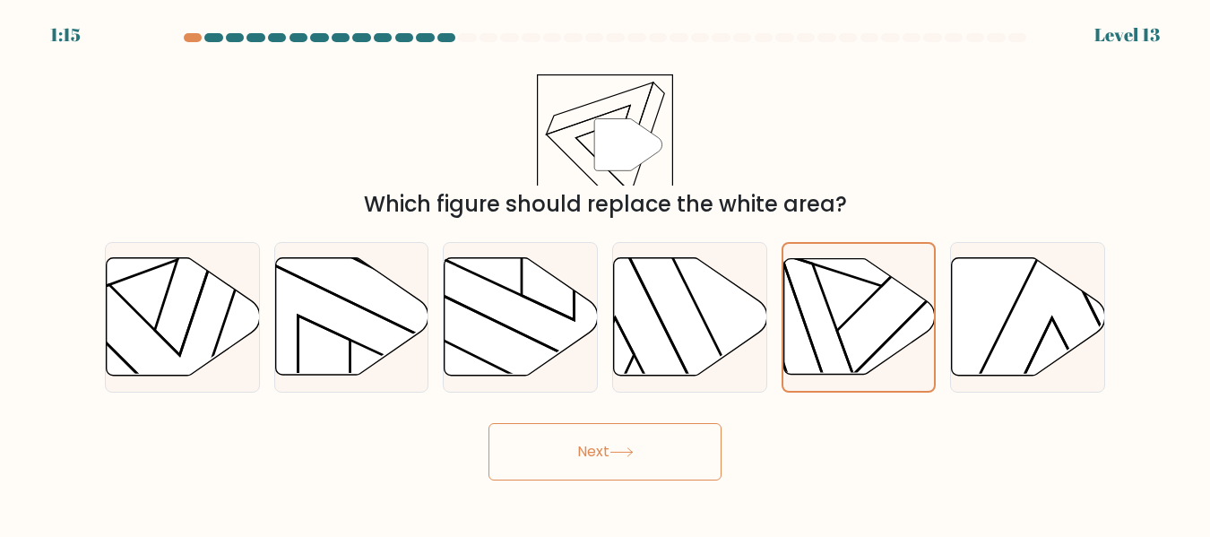
click at [566, 447] on button "Next" at bounding box center [605, 451] width 233 height 57
click at [810, 280] on icon at bounding box center [858, 317] width 151 height 116
click at [606, 273] on input "e." at bounding box center [605, 271] width 1 height 4
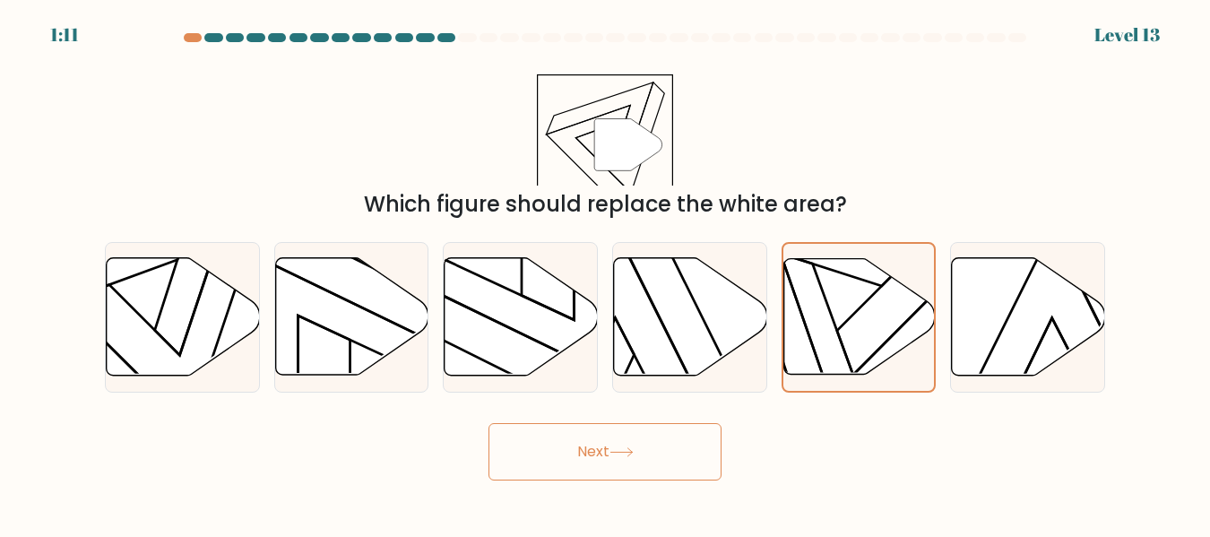
click at [666, 458] on button "Next" at bounding box center [605, 451] width 233 height 57
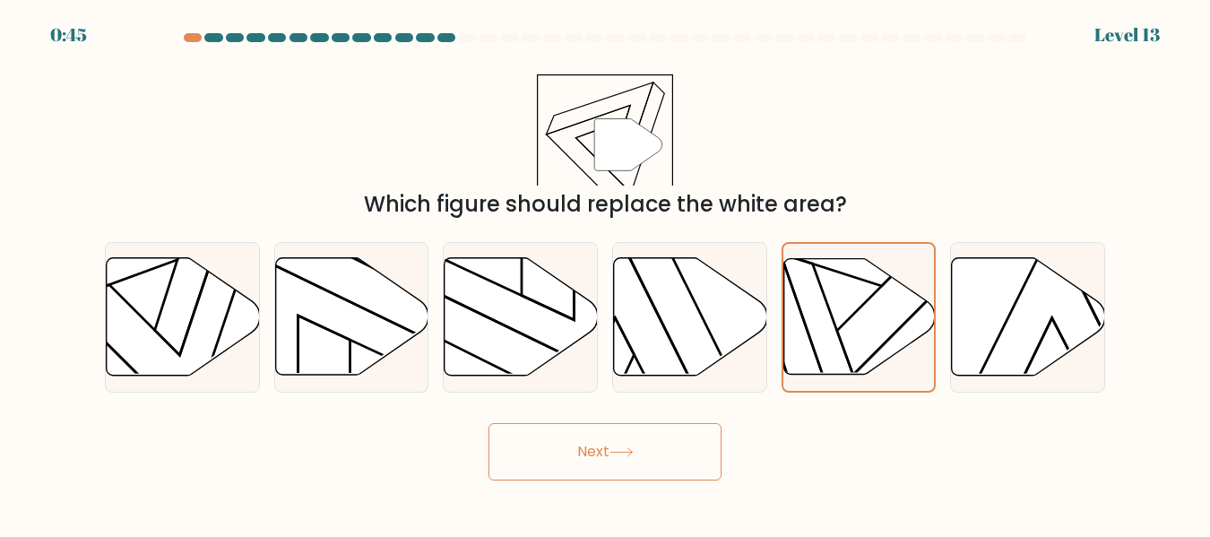
click at [666, 458] on button "Next" at bounding box center [605, 451] width 233 height 57
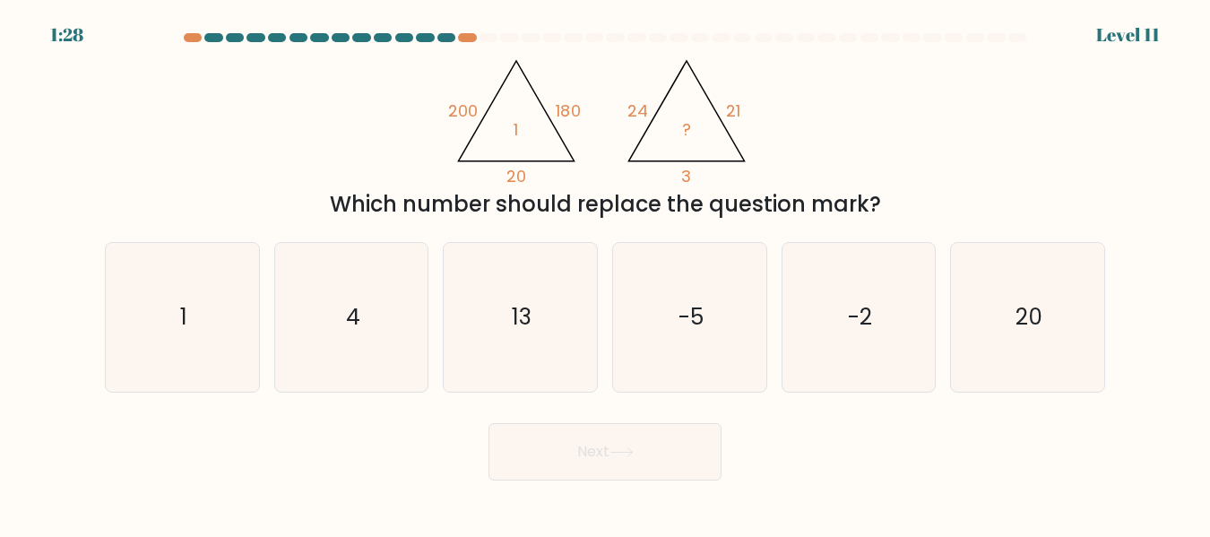
click at [666, 458] on button "Next" at bounding box center [605, 451] width 233 height 57
